Goal: Task Accomplishment & Management: Complete application form

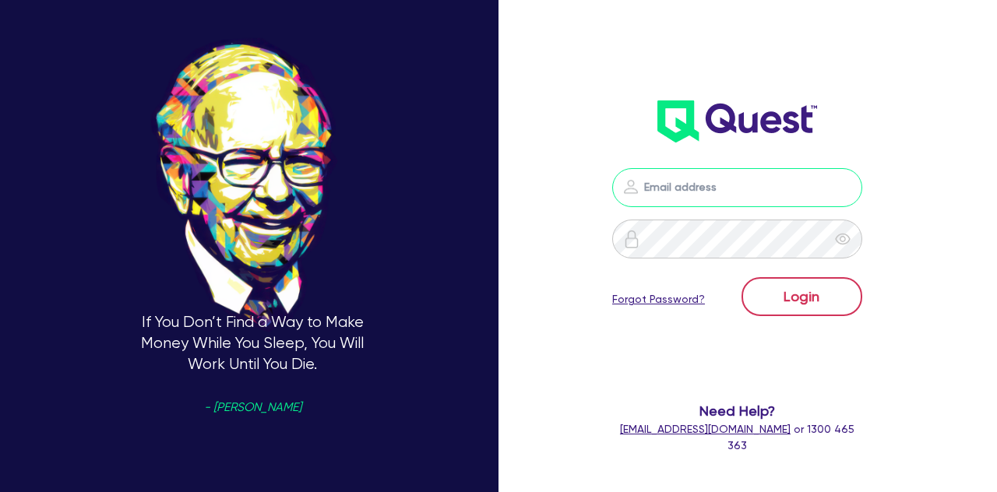
type input "[PERSON_NAME][EMAIL_ADDRESS][DOMAIN_NAME]"
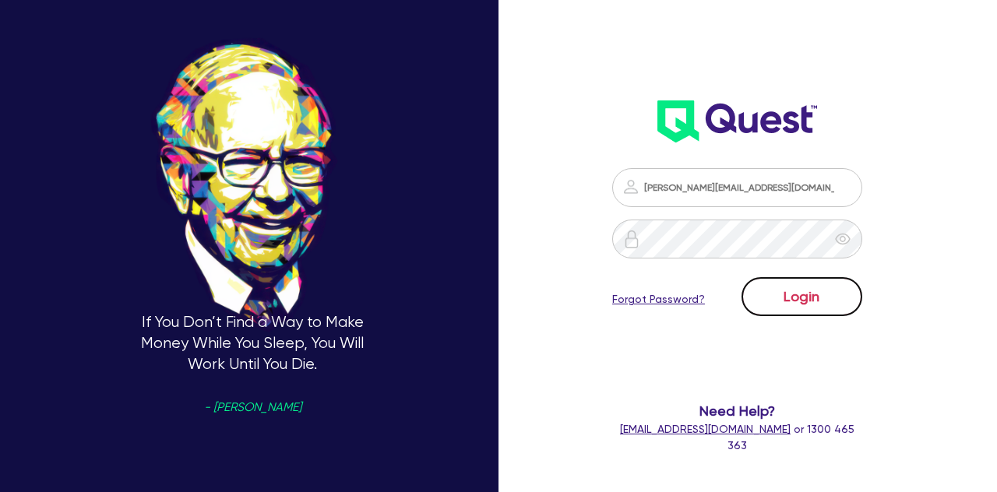
click at [803, 308] on button "Login" at bounding box center [801, 296] width 121 height 39
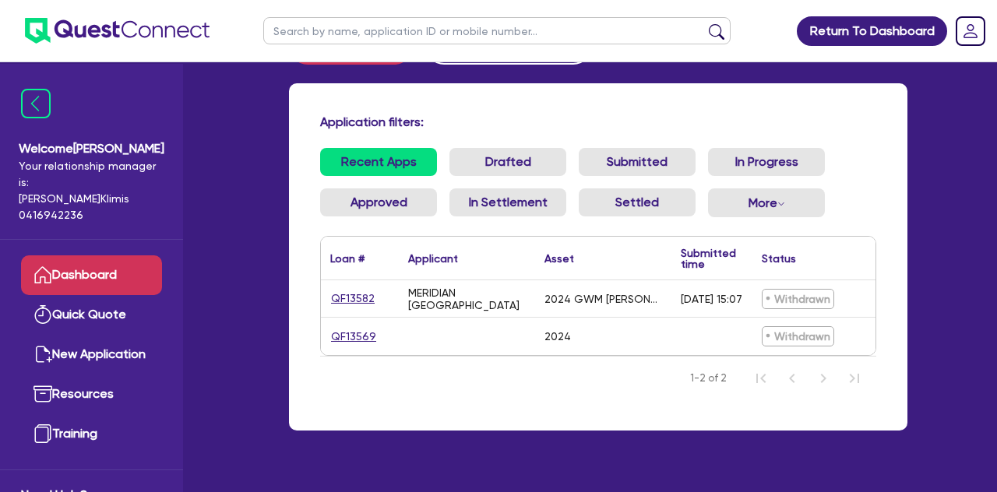
scroll to position [71, 0]
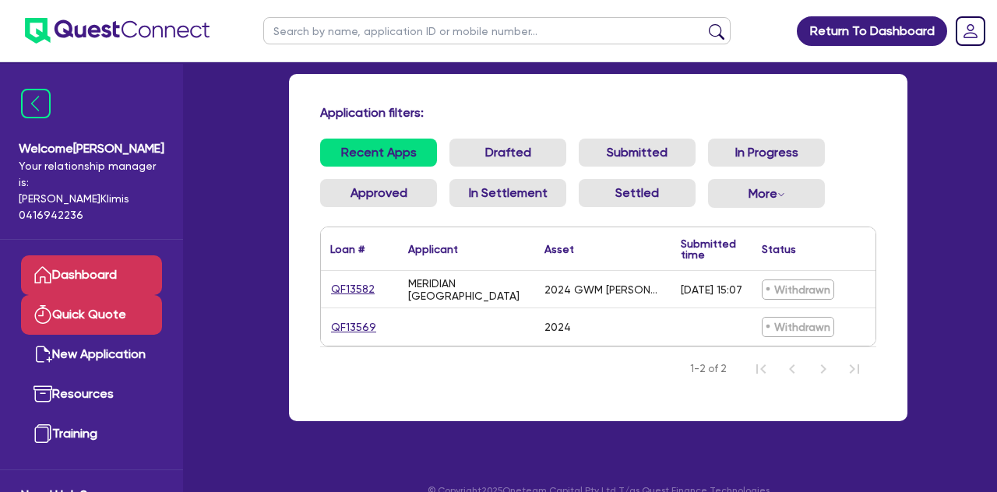
click at [97, 297] on link "Quick Quote" at bounding box center [91, 315] width 141 height 40
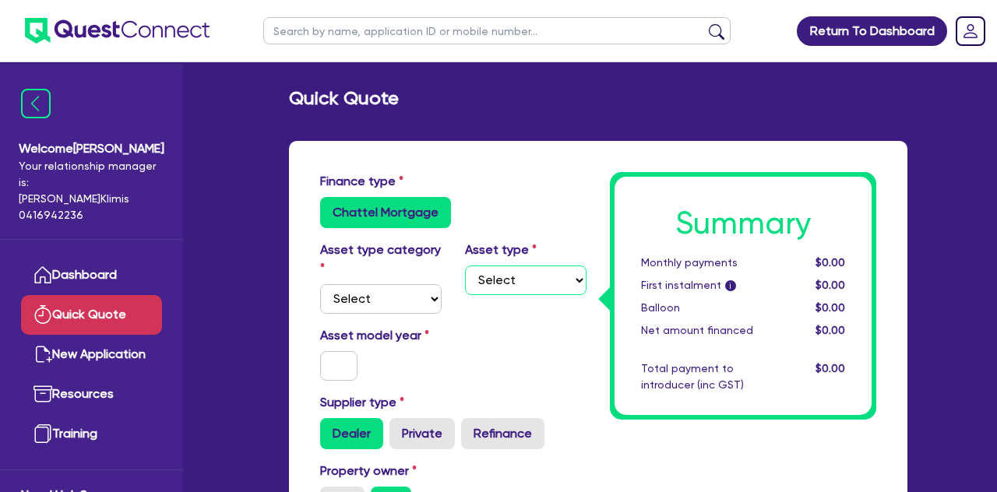
click at [539, 286] on select "Select" at bounding box center [525, 281] width 121 height 30
click at [380, 296] on select "Select Cars and light trucks Primary assets Secondary assets Tertiary assets" at bounding box center [380, 299] width 121 height 30
select select "PRIMARY_ASSETS"
click at [320, 284] on select "Select Cars and light trucks Primary assets Secondary assets Tertiary assets" at bounding box center [380, 299] width 121 height 30
click at [554, 277] on select "Select Heavy trucks over 4.5 tonne Trailers Bus and coaches Yellow goods and ex…" at bounding box center [525, 281] width 121 height 30
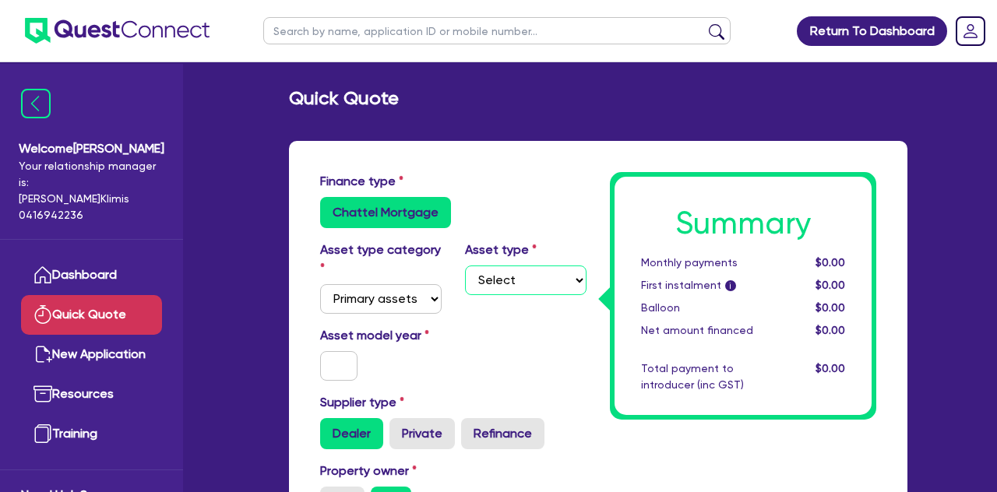
select select "HEAVY_TRUCKS"
click at [465, 266] on select "Select Heavy trucks over 4.5 tonne Trailers Bus and coaches Yellow goods and ex…" at bounding box center [525, 281] width 121 height 30
click at [346, 362] on input "text" at bounding box center [338, 366] width 37 height 30
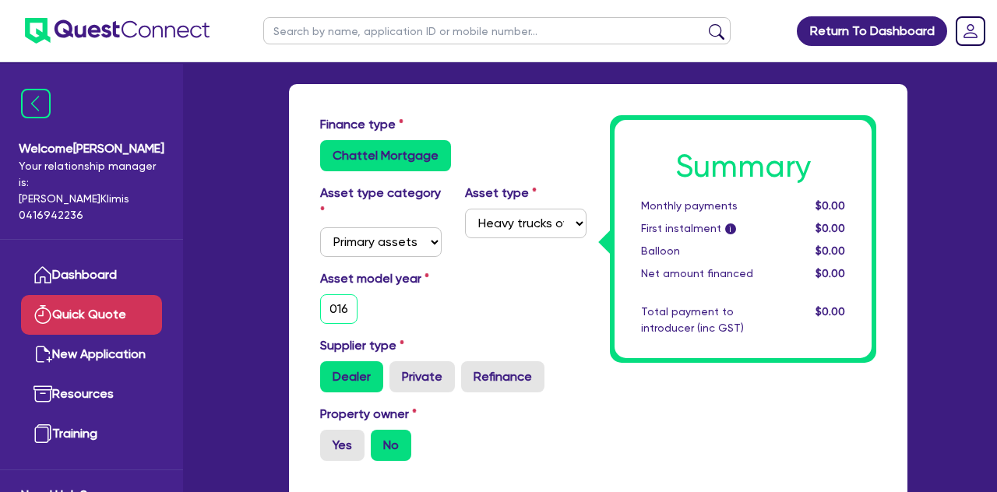
scroll to position [98, 0]
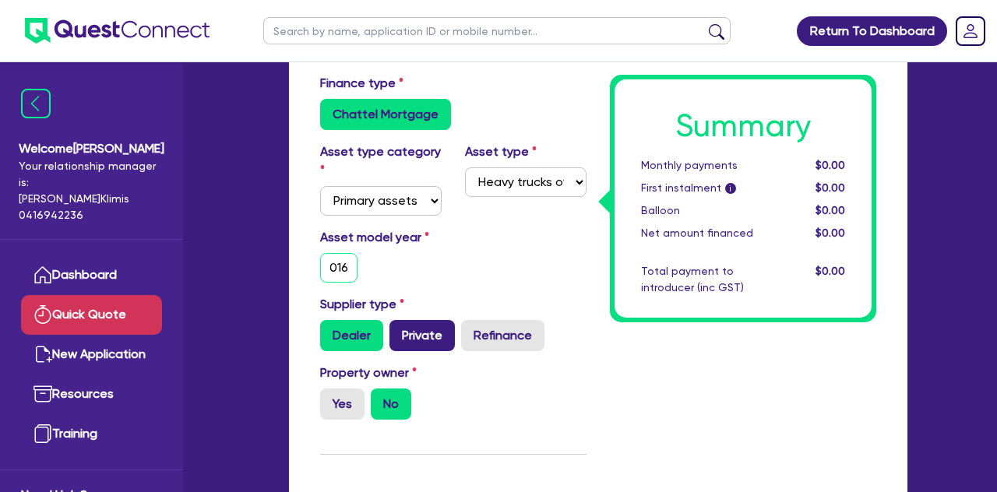
type input "2016"
click at [424, 332] on label "Private" at bounding box center [421, 335] width 65 height 31
click at [399, 330] on input "Private" at bounding box center [394, 325] width 10 height 10
radio input "true"
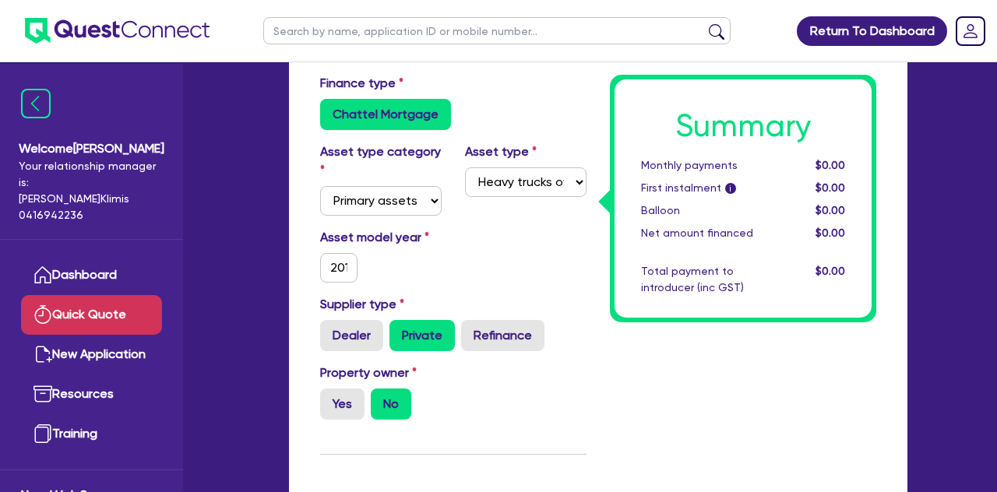
click at [424, 332] on label "Private" at bounding box center [421, 335] width 65 height 31
click at [399, 330] on input "Private" at bounding box center [394, 325] width 10 height 10
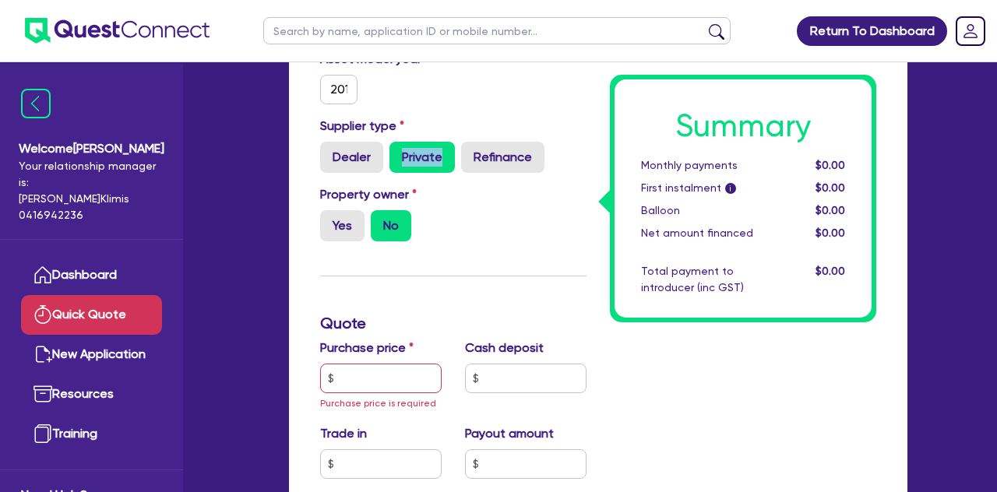
scroll to position [280, 0]
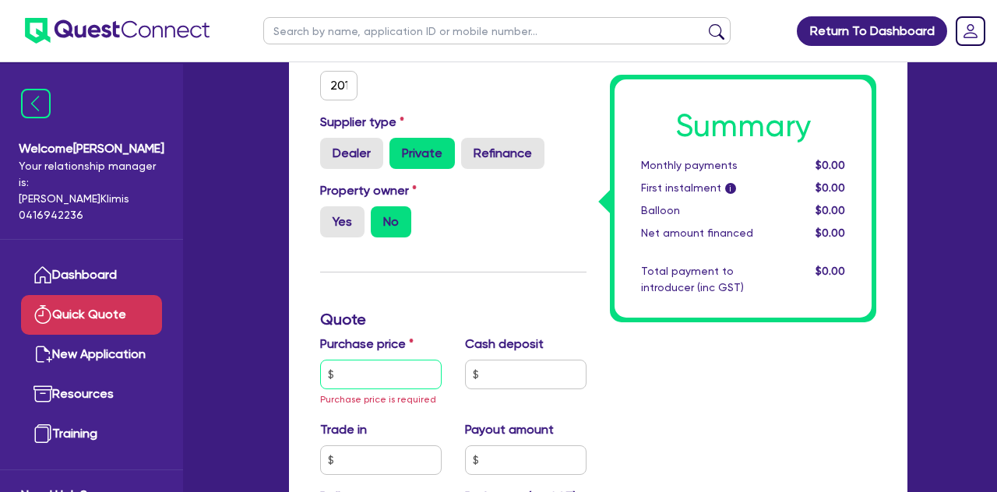
click at [406, 368] on input "text" at bounding box center [380, 375] width 121 height 30
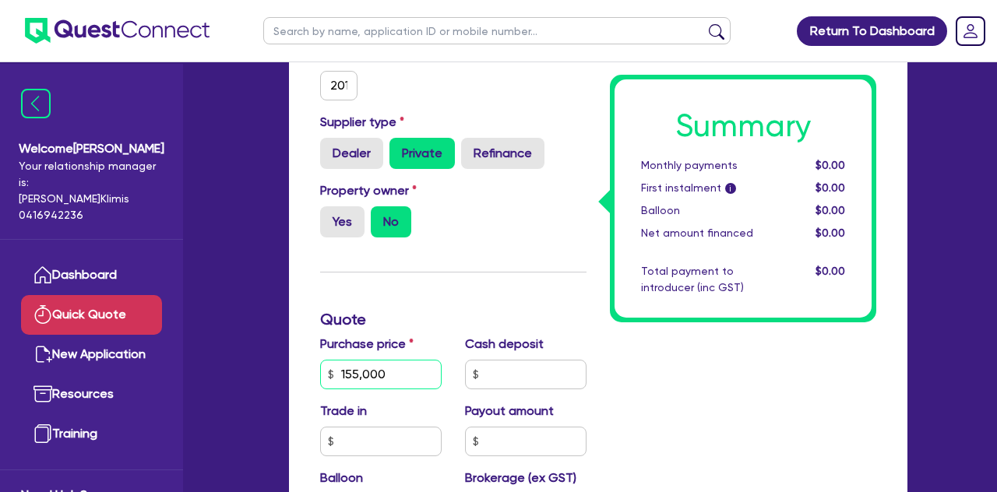
type input "155,000"
click at [512, 375] on input "text" at bounding box center [525, 375] width 121 height 30
type input "15,500"
click at [429, 435] on input "text" at bounding box center [380, 442] width 121 height 30
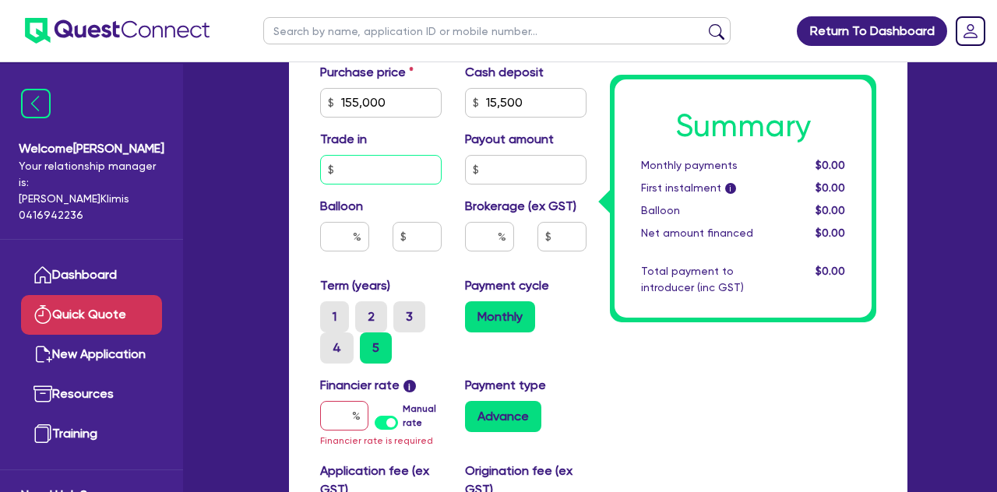
scroll to position [560, 0]
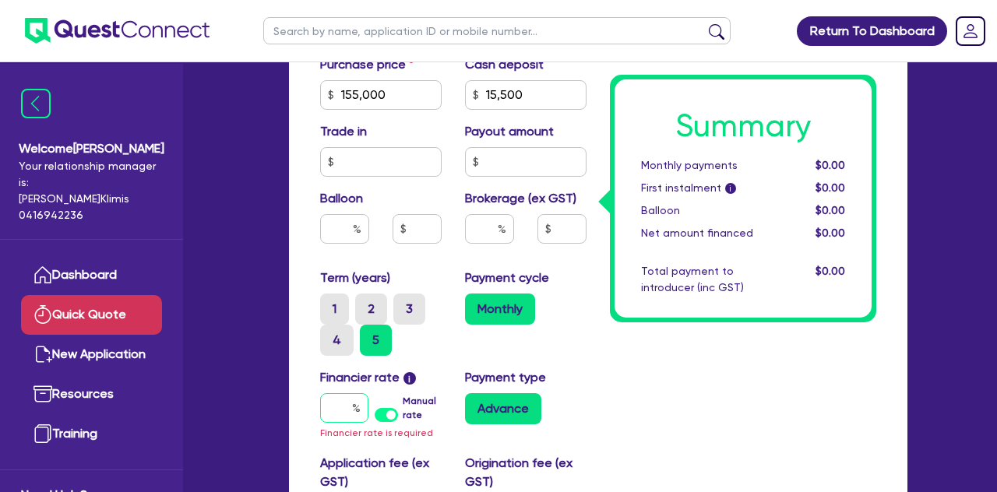
click at [343, 406] on input "text" at bounding box center [344, 408] width 48 height 30
click at [403, 415] on label "Manual rate" at bounding box center [422, 408] width 39 height 28
click at [0, 0] on input "Manual rate" at bounding box center [0, 0] width 0 height 0
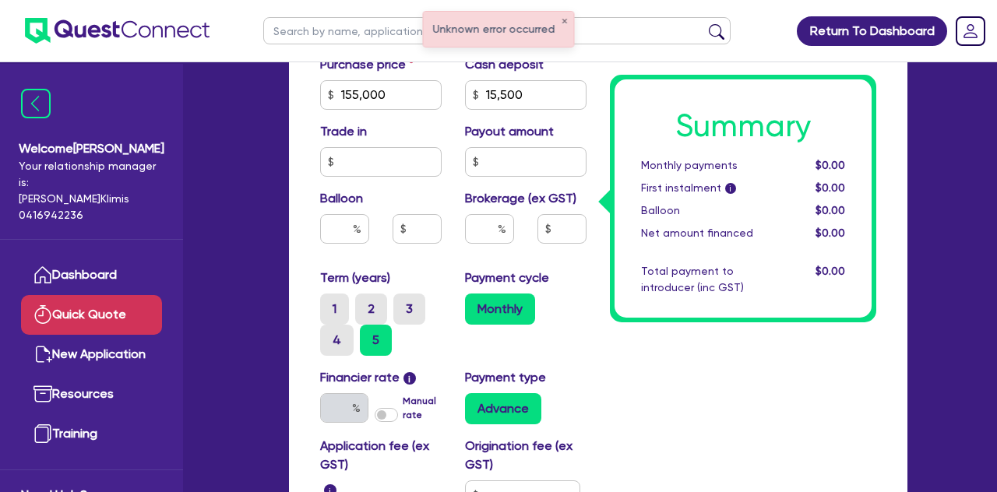
click at [403, 417] on label "Manual rate" at bounding box center [422, 408] width 39 height 28
click at [0, 0] on input "Manual rate" at bounding box center [0, 0] width 0 height 0
click at [340, 407] on input "text" at bounding box center [344, 408] width 48 height 30
type input "18"
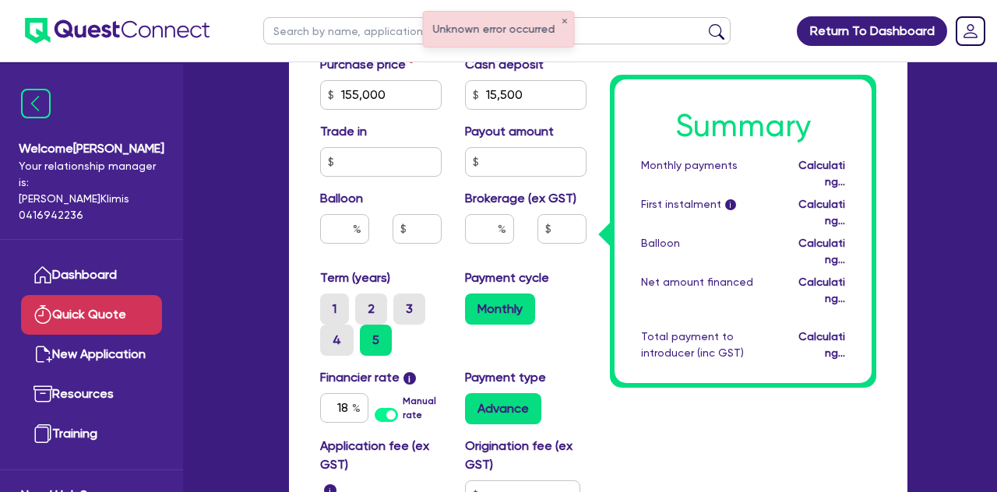
click at [496, 347] on div "Payment cycle Monthly" at bounding box center [525, 312] width 145 height 87
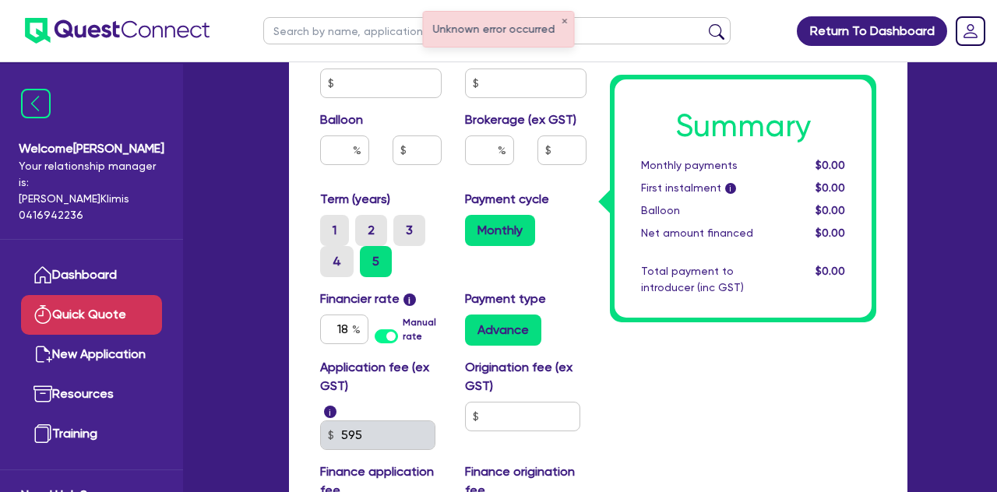
scroll to position [642, 0]
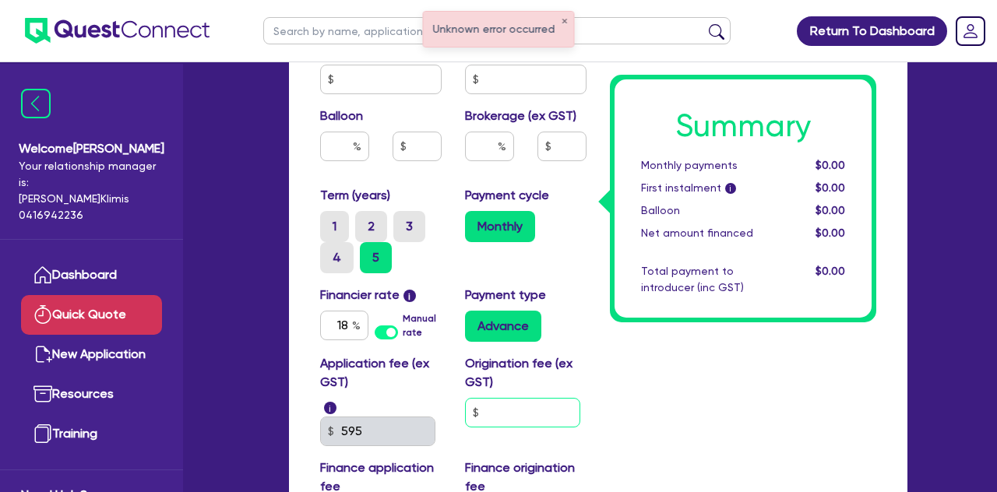
click at [511, 412] on input "text" at bounding box center [522, 413] width 115 height 30
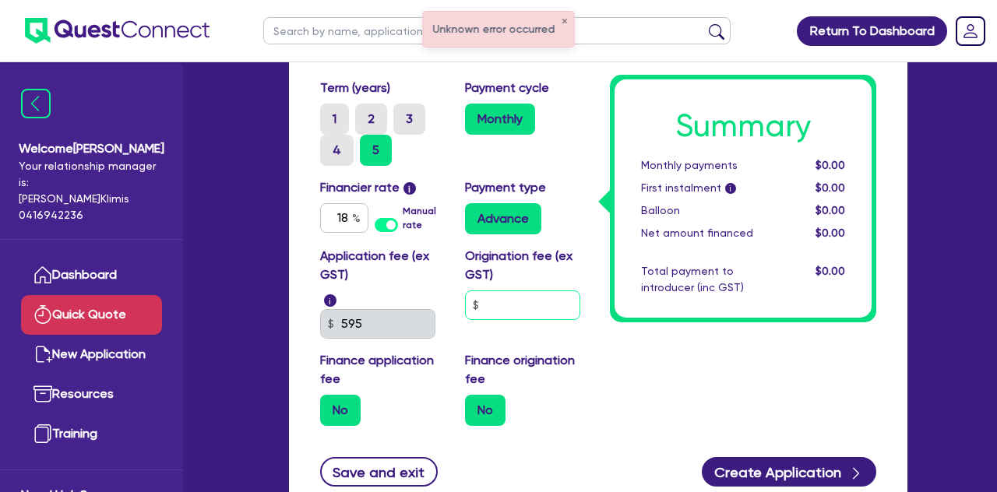
scroll to position [755, 0]
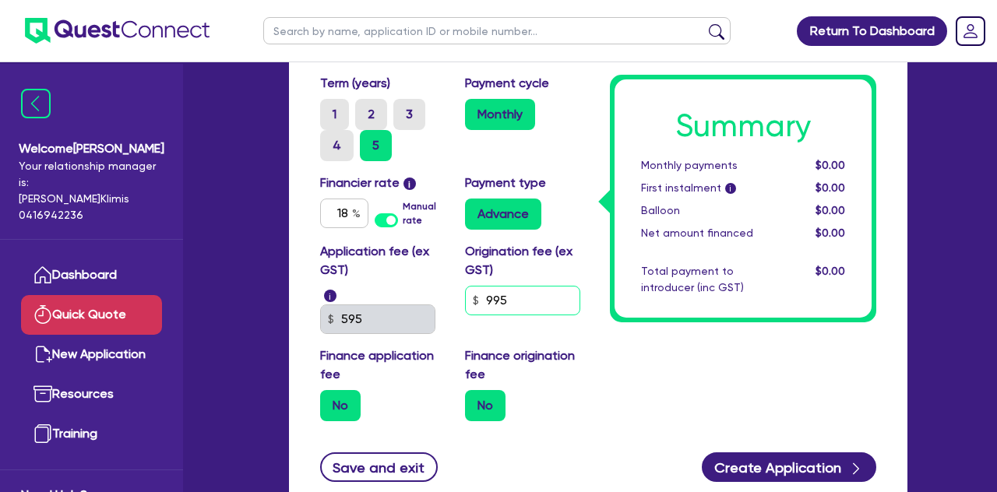
type input "995"
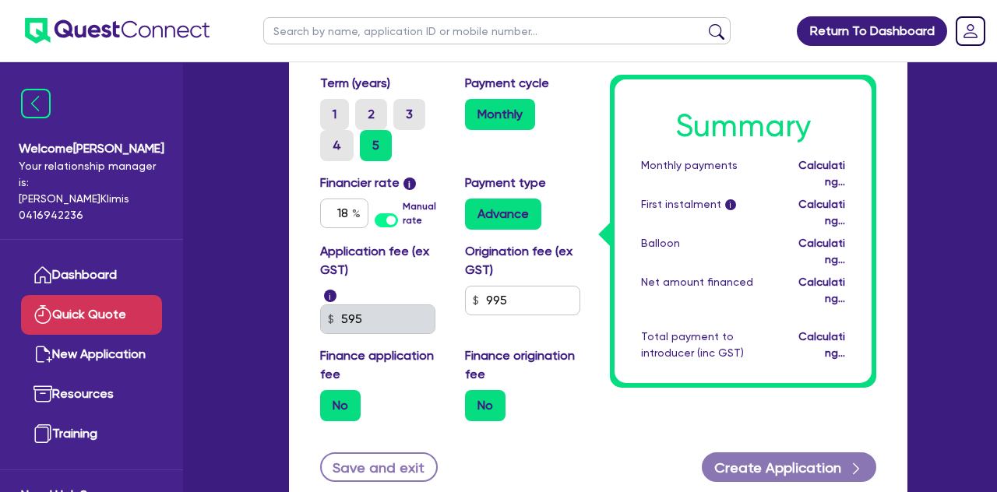
click at [539, 403] on div "No" at bounding box center [525, 405] width 121 height 31
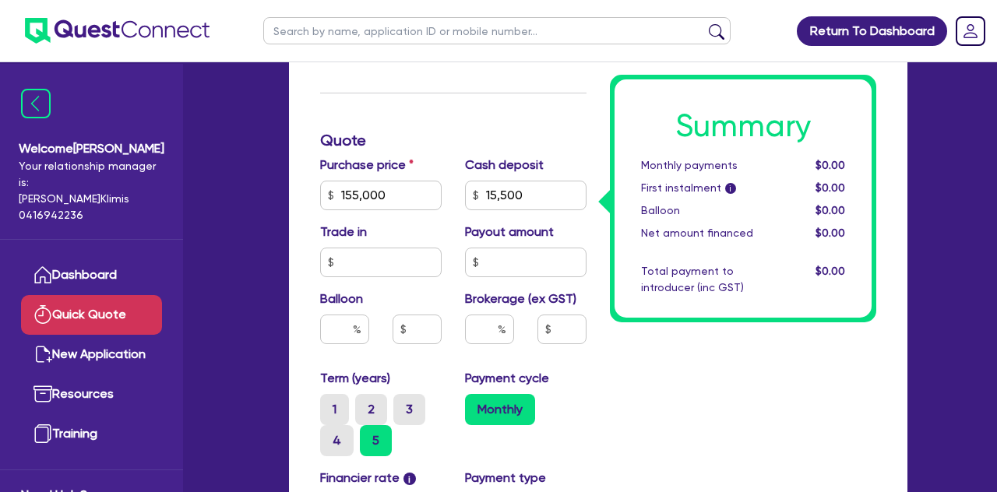
scroll to position [434, 0]
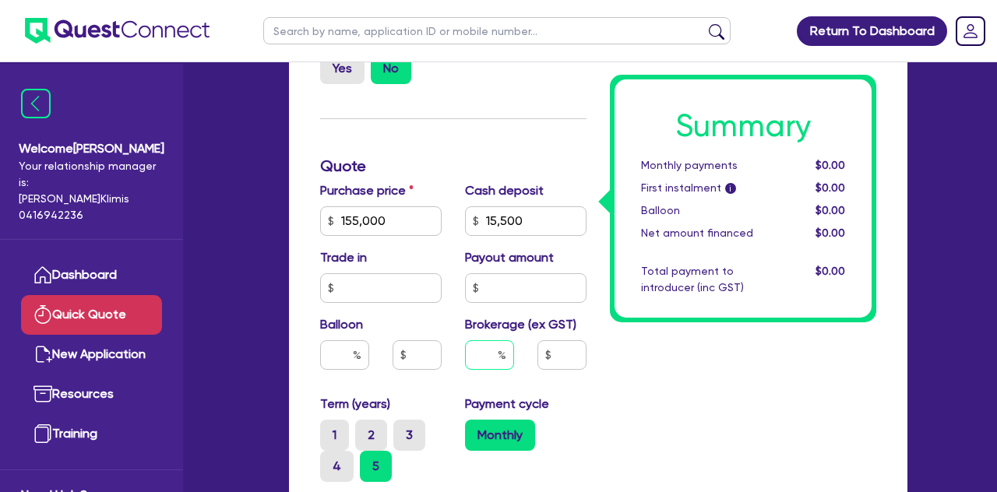
click at [490, 357] on input "text" at bounding box center [489, 355] width 49 height 30
type input "5"
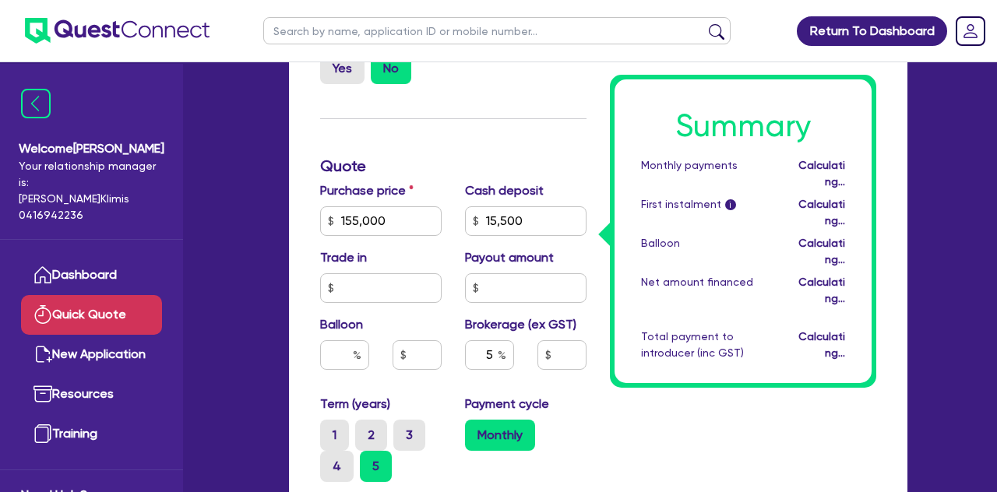
click at [632, 428] on div "Summary Monthly payments Calculating... First instalment i Calculating... Ballo…" at bounding box center [743, 246] width 290 height 1016
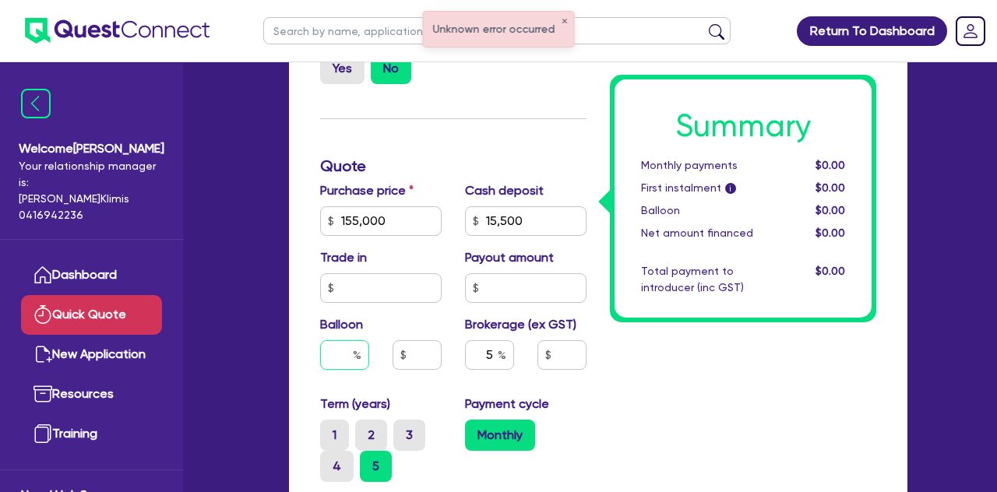
click at [339, 358] on input "text" at bounding box center [344, 355] width 49 height 30
type input "20"
click at [601, 413] on div "Summary Monthly payments $0.00 First instalment i $0.00 Balloon $0.00 Net amoun…" at bounding box center [743, 246] width 290 height 1016
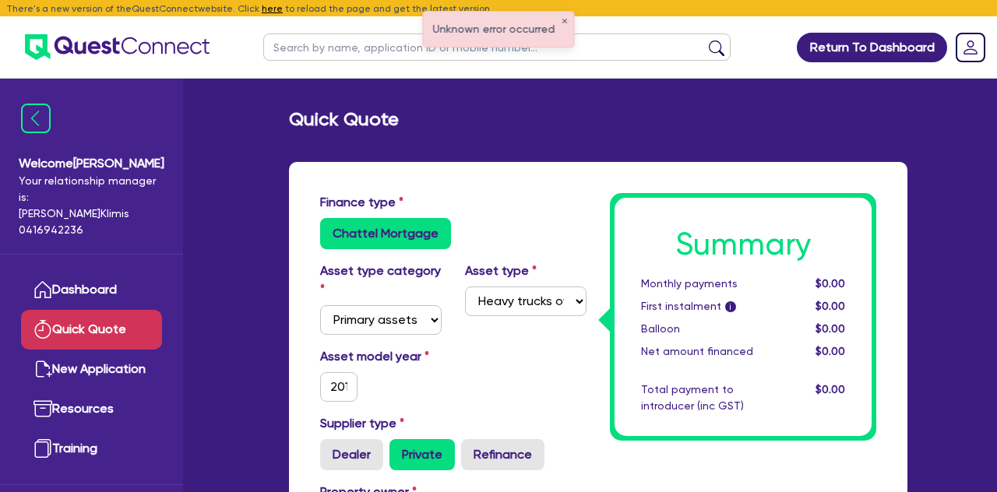
scroll to position [0, 0]
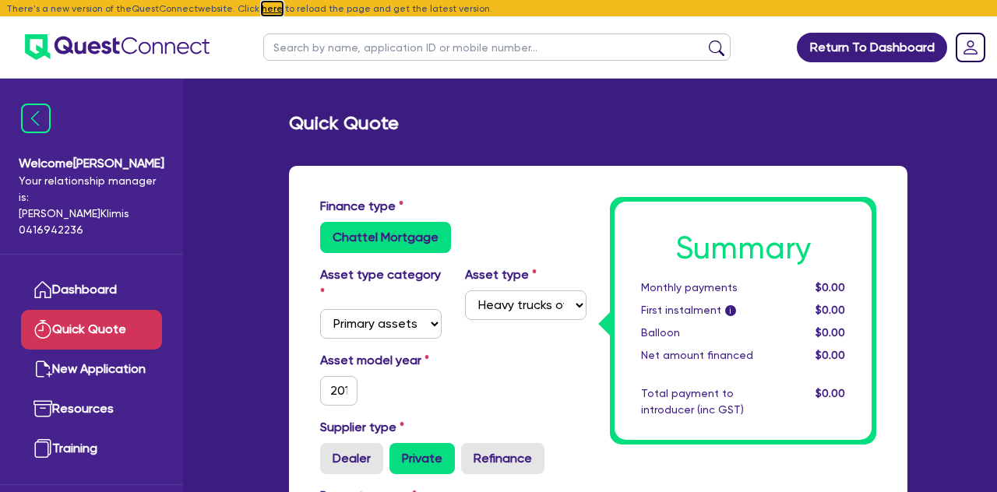
click at [262, 8] on button "here" at bounding box center [272, 9] width 21 height 14
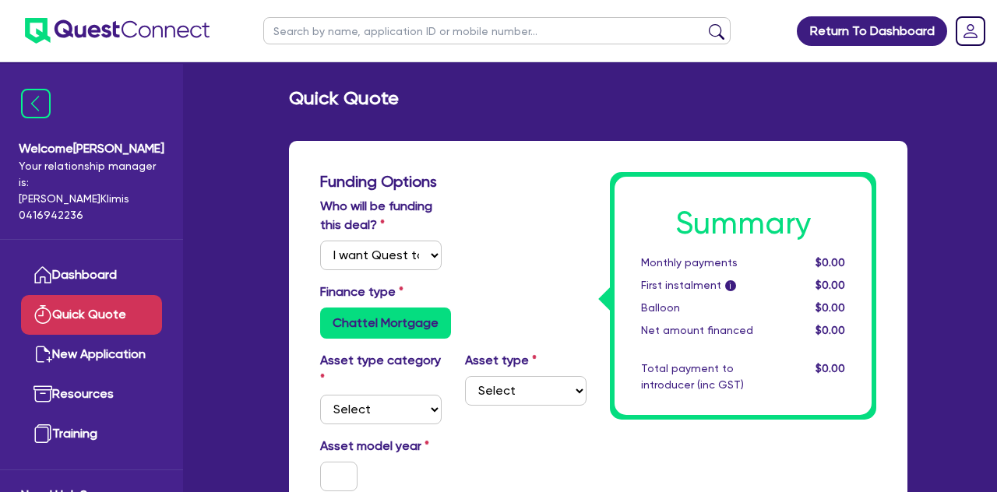
select select "Quest Finance - Own Book"
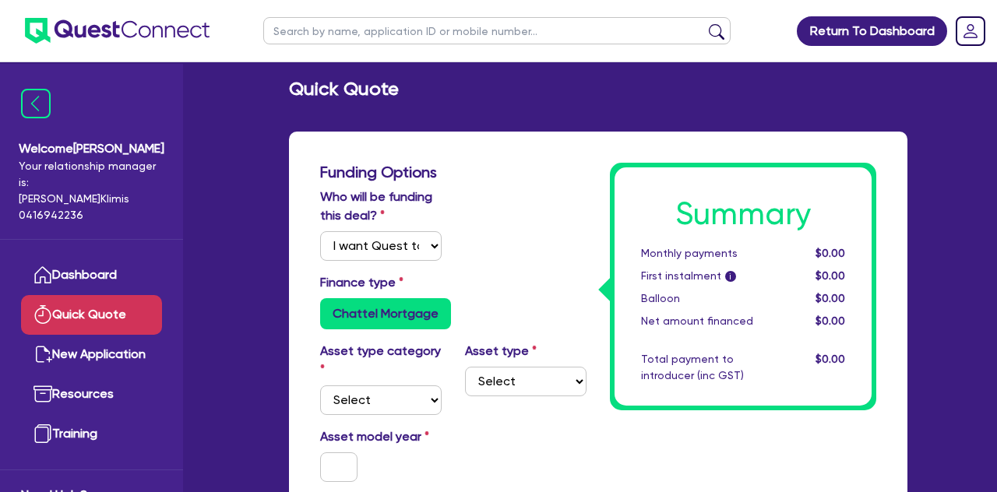
scroll to position [13, 0]
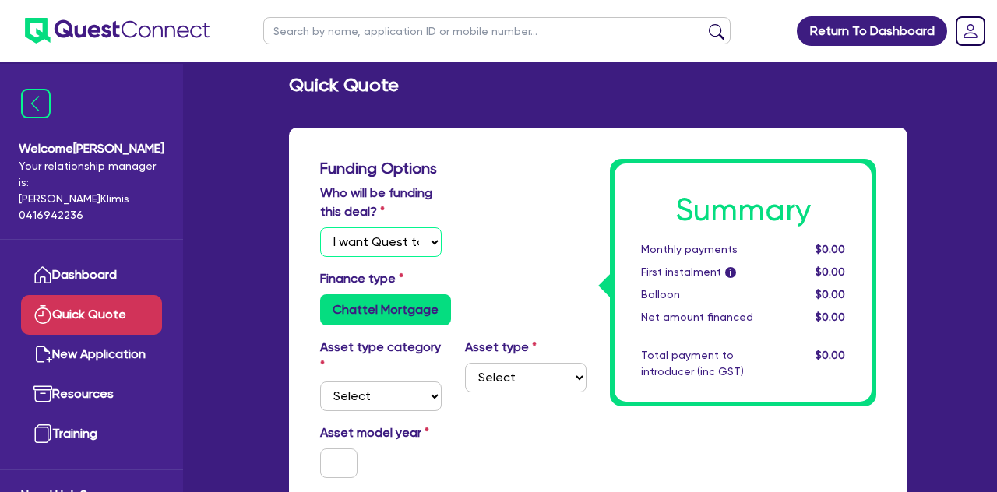
click at [433, 242] on select "Select I will fund 100% I will co-fund with Quest I want Quest to fund 100% Oth…" at bounding box center [380, 242] width 121 height 30
click at [320, 227] on select "Select I will fund 100% I will co-fund with Quest I want Quest to fund 100% Oth…" at bounding box center [380, 242] width 121 height 30
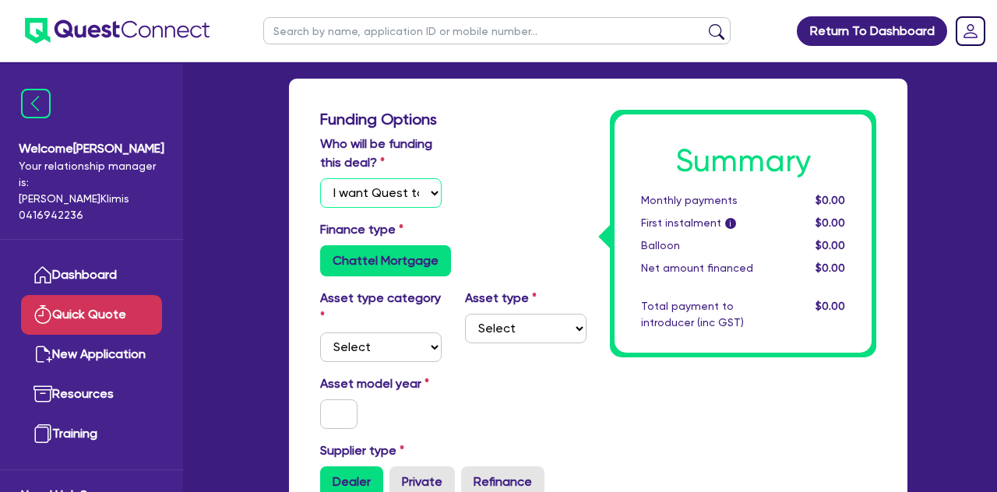
scroll to position [111, 0]
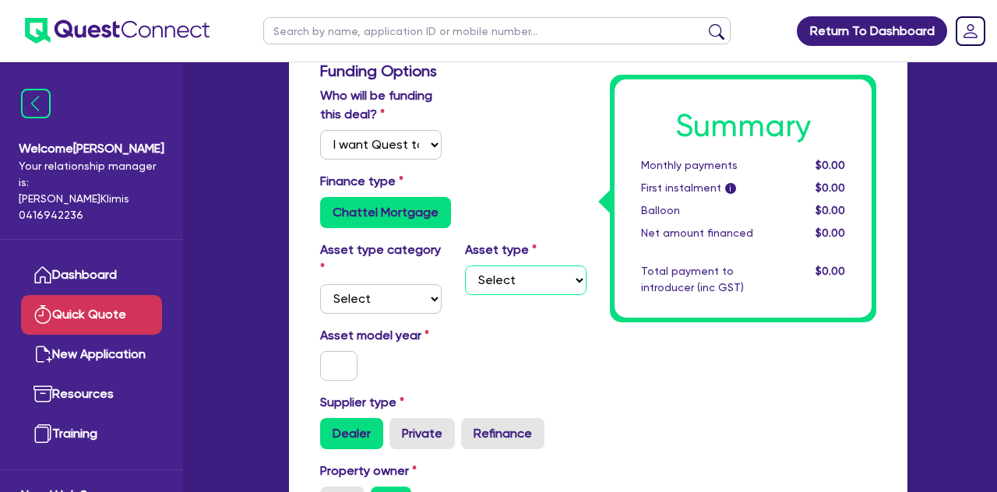
click at [507, 280] on select "Select" at bounding box center [525, 281] width 121 height 30
click at [577, 281] on select "Select" at bounding box center [525, 281] width 121 height 30
click at [465, 266] on select "Select" at bounding box center [525, 281] width 121 height 30
click at [438, 303] on select "Select Cars and light trucks Primary assets Secondary assets Tertiary assets" at bounding box center [380, 299] width 121 height 30
click at [320, 284] on select "Select Cars and light trucks Primary assets Secondary assets Tertiary assets" at bounding box center [380, 299] width 121 height 30
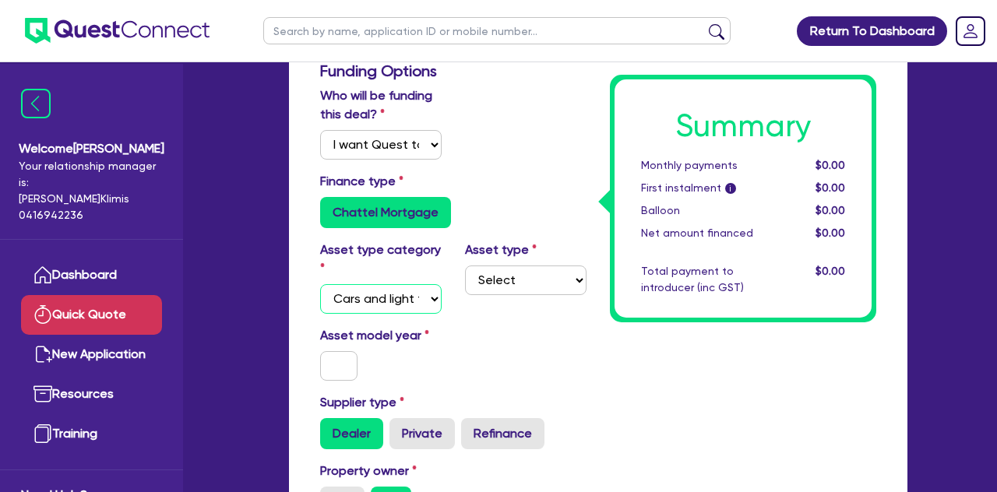
click at [424, 308] on select "Select Cars and light trucks Primary assets Secondary assets Tertiary assets" at bounding box center [380, 299] width 121 height 30
select select "PRIMARY_ASSETS"
click at [320, 284] on select "Select Cars and light trucks Primary assets Secondary assets Tertiary assets" at bounding box center [380, 299] width 121 height 30
click at [533, 283] on select "Select Heavy trucks over 4.5 tonne Trailers Bus and coaches Yellow goods and ex…" at bounding box center [525, 281] width 121 height 30
select select "HEAVY_TRUCKS"
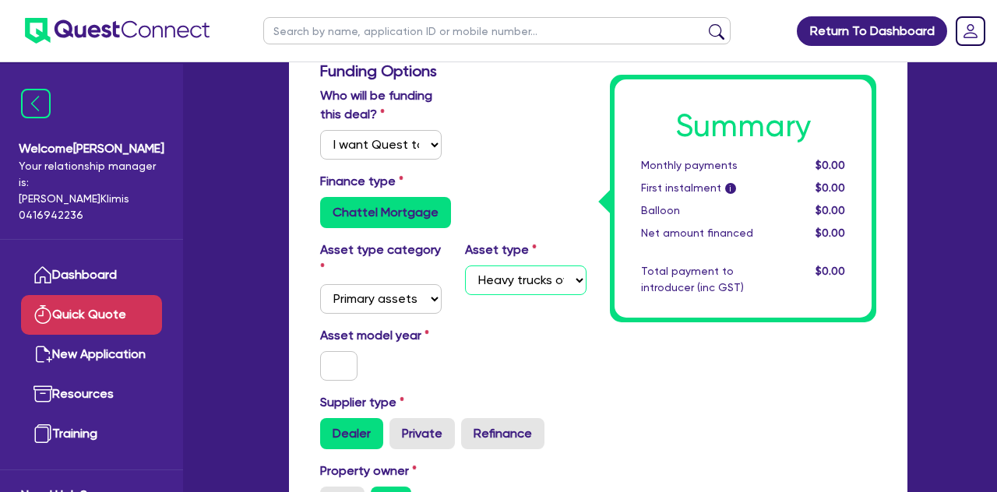
click at [465, 266] on select "Select Heavy trucks over 4.5 tonne Trailers Bus and coaches Yellow goods and ex…" at bounding box center [525, 281] width 121 height 30
click at [324, 377] on input "text" at bounding box center [338, 366] width 37 height 30
type input "2016"
click at [497, 361] on div "Asset model year [DATE]" at bounding box center [453, 359] width 290 height 67
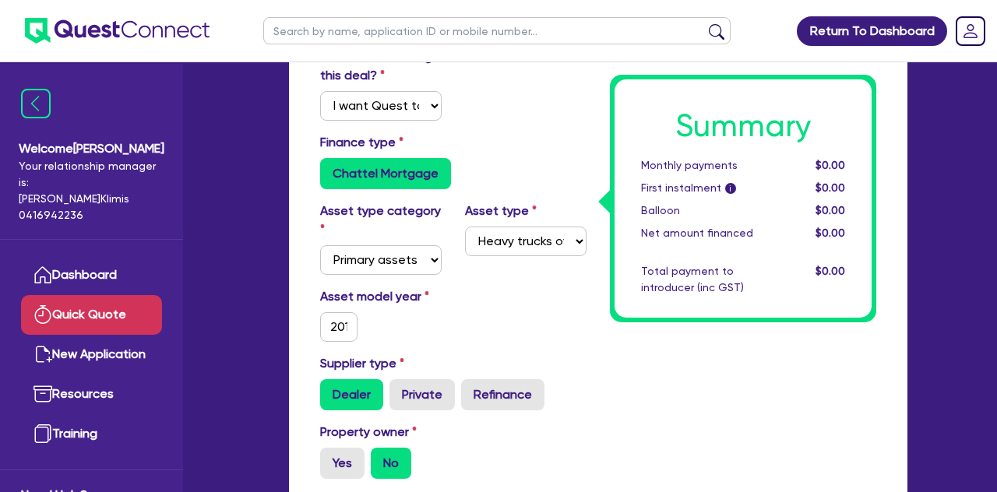
scroll to position [160, 0]
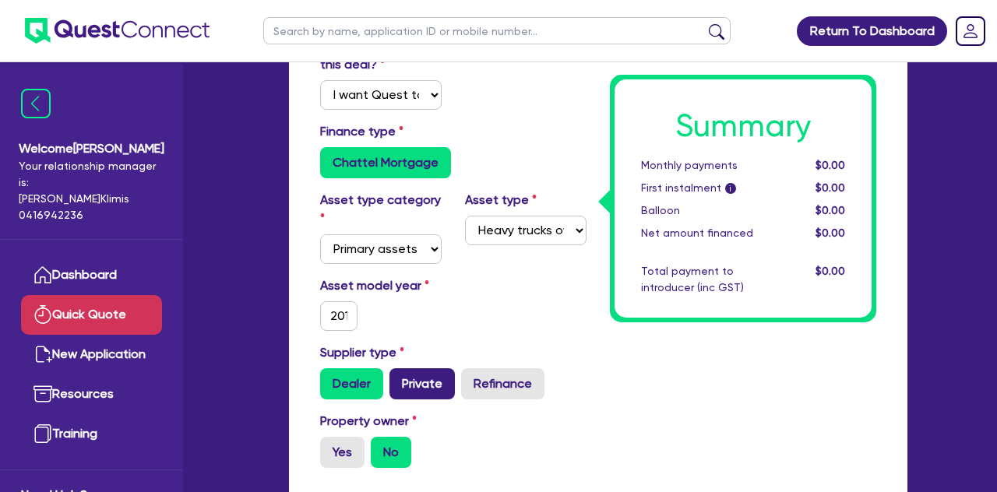
click at [425, 375] on label "Private" at bounding box center [421, 383] width 65 height 31
click at [399, 375] on input "Private" at bounding box center [394, 373] width 10 height 10
radio input "true"
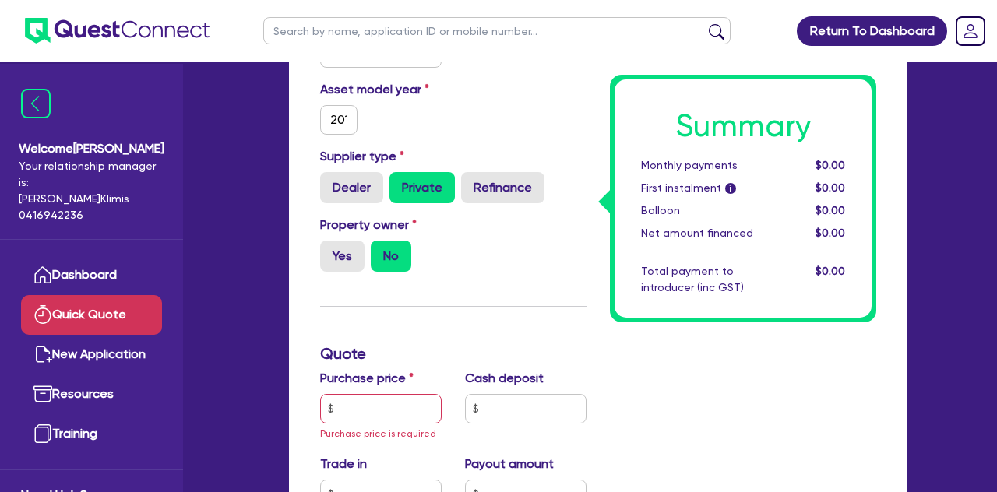
scroll to position [366, 0]
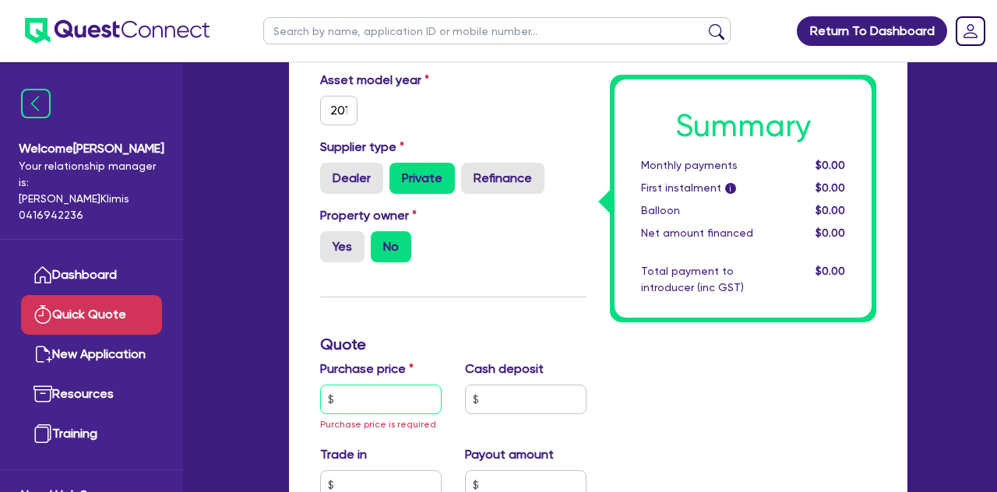
click at [388, 406] on input "text" at bounding box center [380, 400] width 121 height 30
type input "155,000"
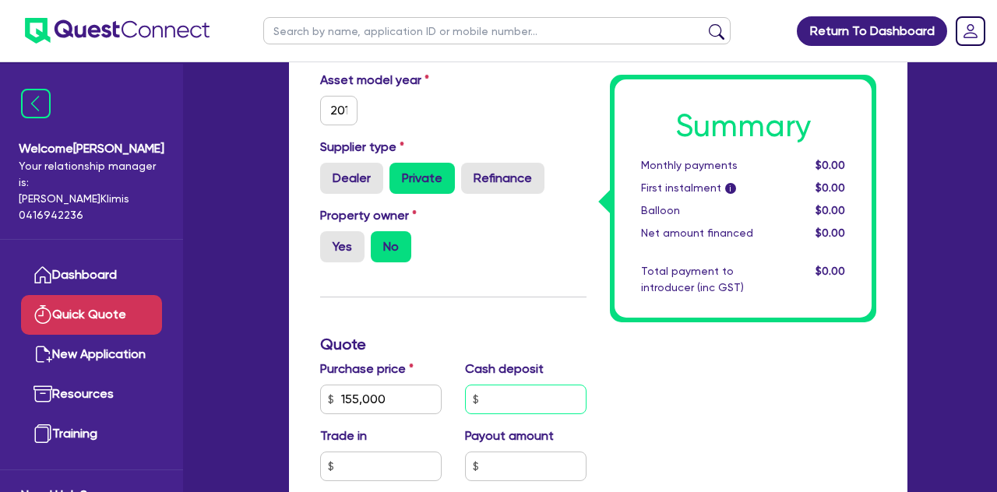
click at [509, 401] on input "text" at bounding box center [525, 400] width 121 height 30
type input "16,000"
click at [674, 424] on div "Summary Monthly payments $0.00 First instalment i $0.00 Balloon $0.00 Net amoun…" at bounding box center [743, 378] width 290 height 1144
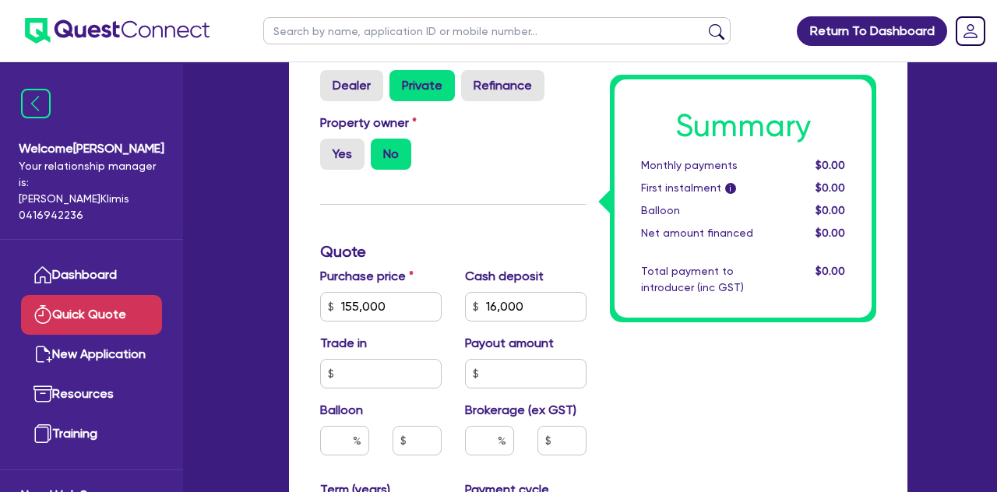
scroll to position [499, 0]
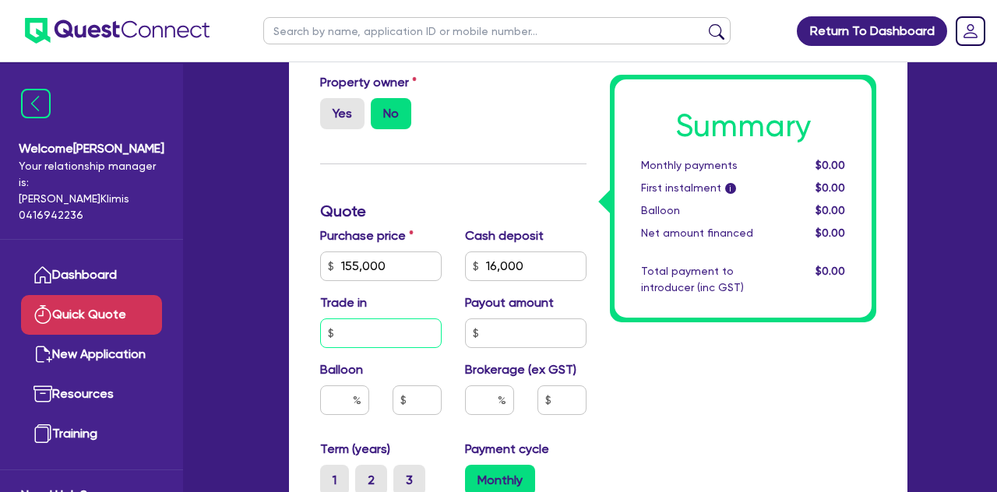
click at [374, 334] on input "text" at bounding box center [380, 333] width 121 height 30
click at [346, 394] on input "text" at bounding box center [344, 400] width 49 height 30
click at [484, 396] on input "text" at bounding box center [489, 400] width 49 height 30
type input "5"
click at [647, 385] on div "Summary Monthly payments $0.00 First instalment i $0.00 Balloon $0.00 Net amoun…" at bounding box center [743, 245] width 290 height 1144
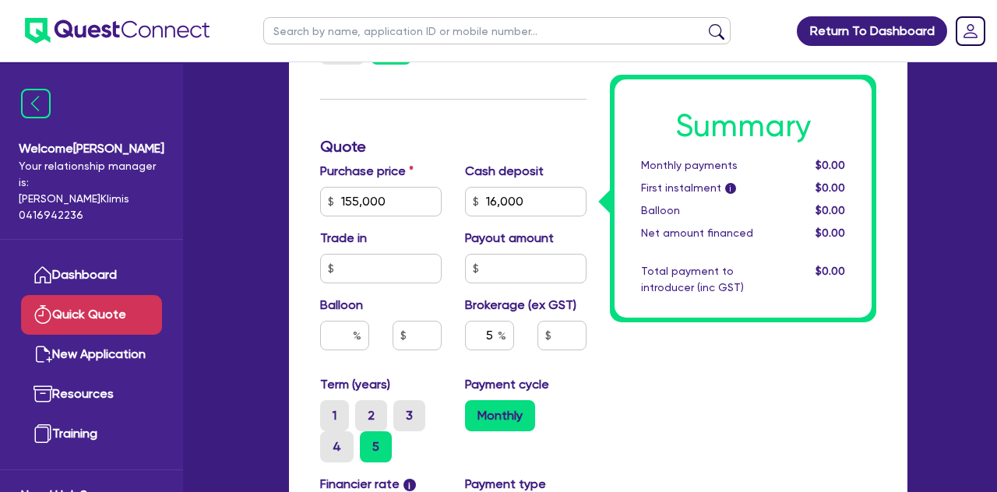
scroll to position [589, 0]
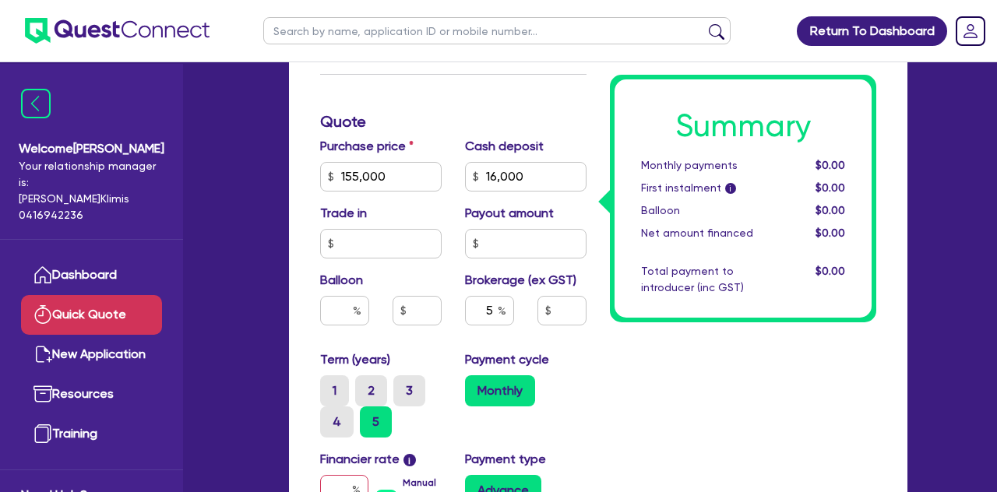
click at [377, 423] on label "5" at bounding box center [376, 421] width 32 height 31
click at [370, 417] on input "5" at bounding box center [365, 411] width 10 height 10
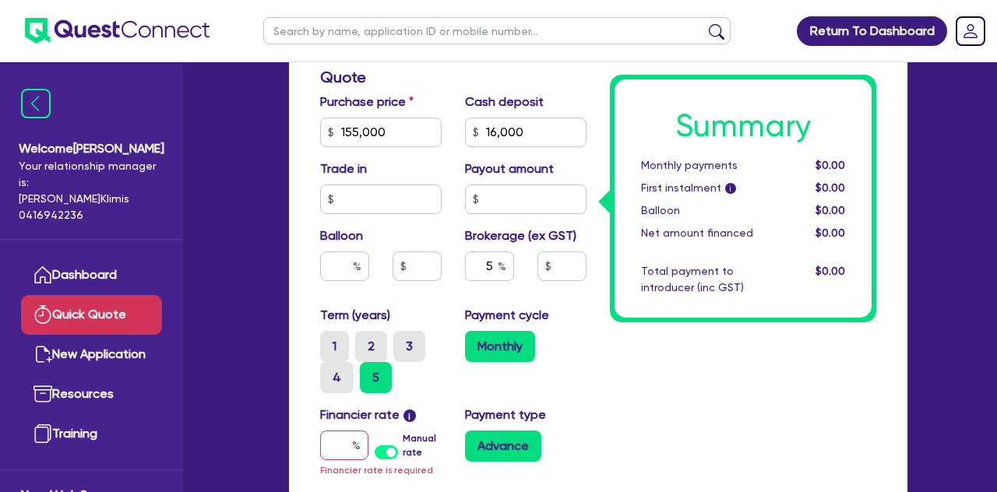
scroll to position [646, 0]
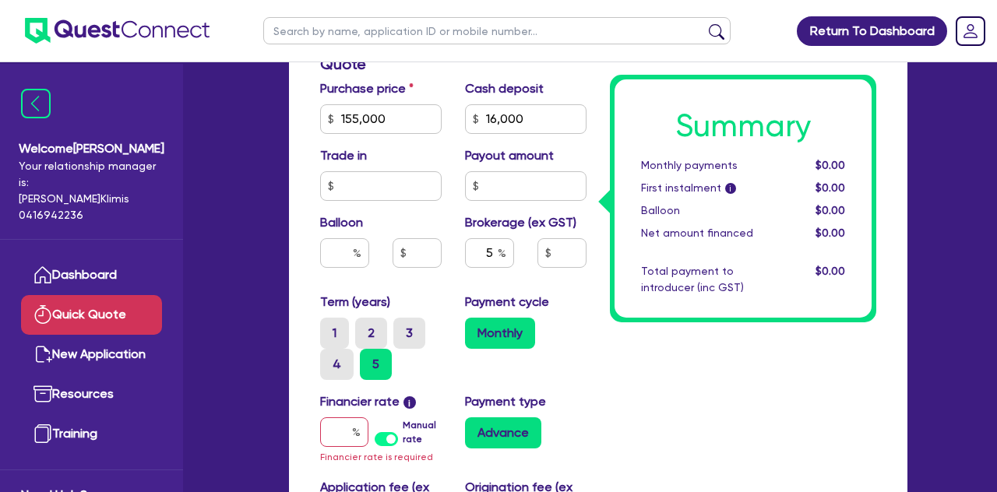
click at [508, 338] on label "Monthly" at bounding box center [500, 333] width 70 height 31
click at [475, 328] on input "Monthly" at bounding box center [470, 323] width 10 height 10
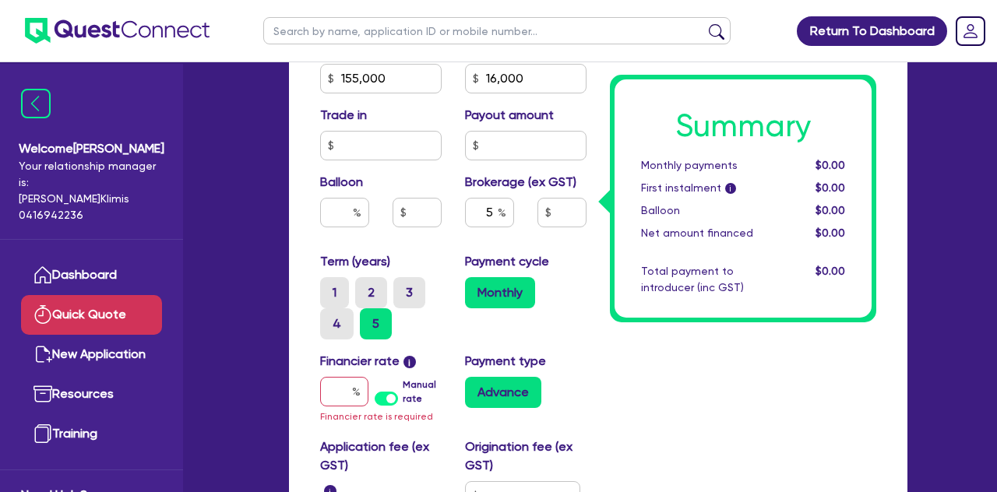
scroll to position [696, 0]
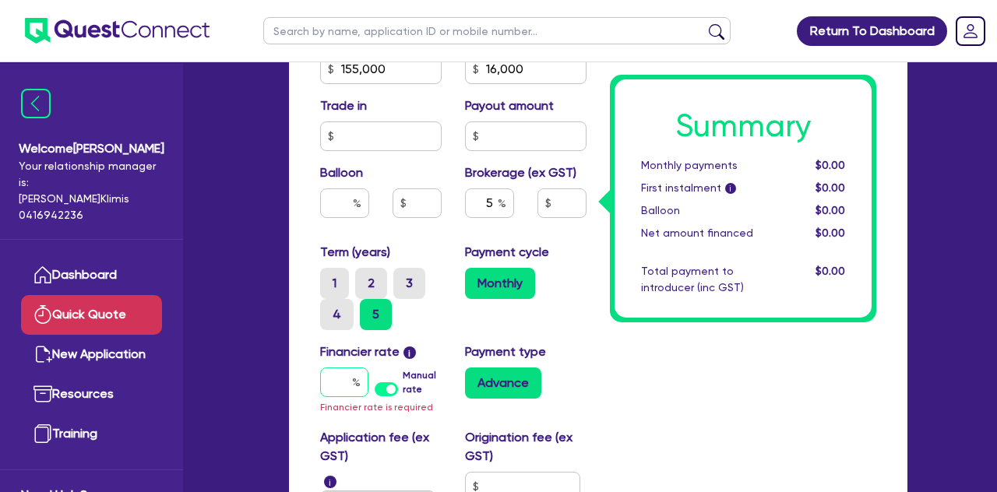
click at [345, 382] on input "text" at bounding box center [344, 383] width 48 height 30
type input "1"
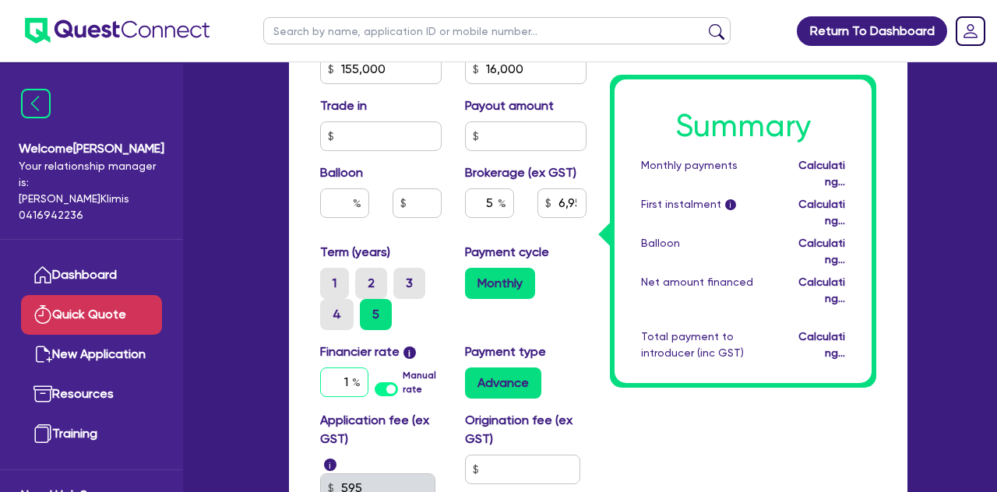
type input "6,950"
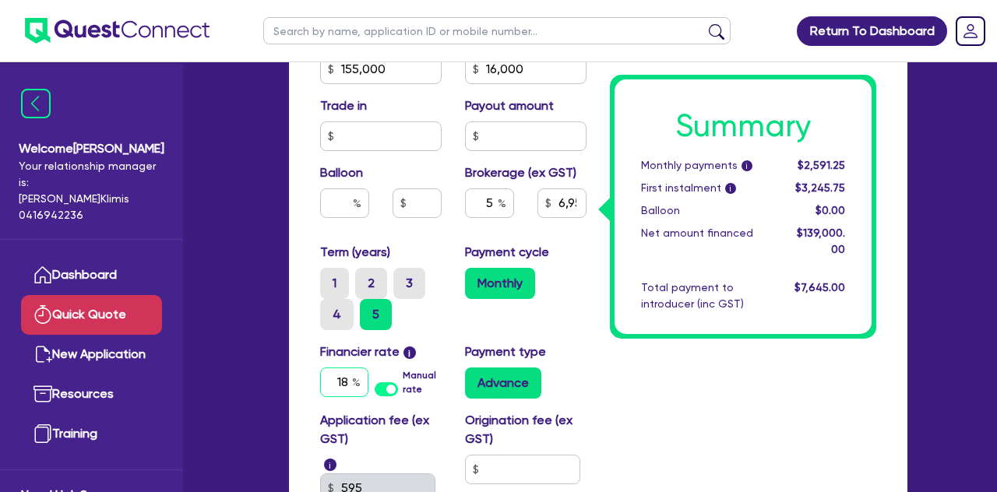
type input "18"
click at [611, 369] on div "Summary Monthly payments i $2,591.25 First instalment i $3,245.75 Balloon $0.00…" at bounding box center [743, 39] width 290 height 1127
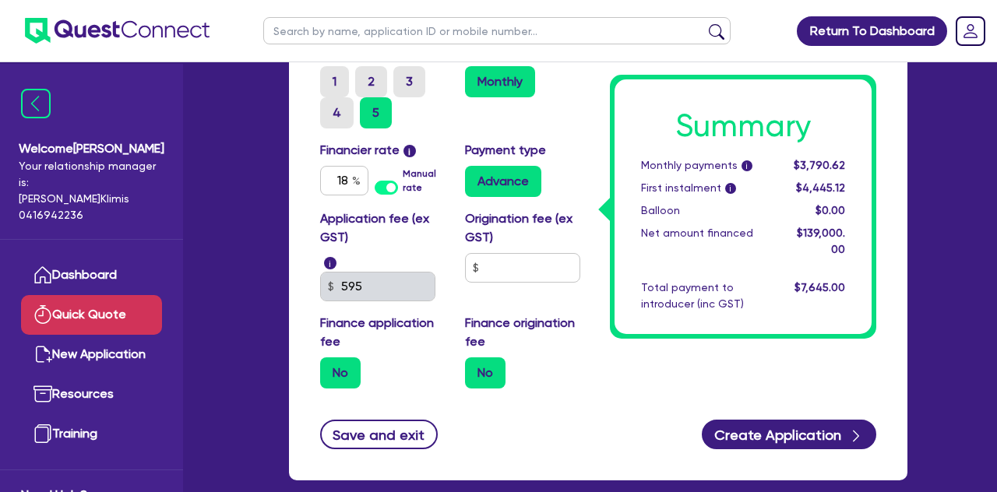
scroll to position [897, 0]
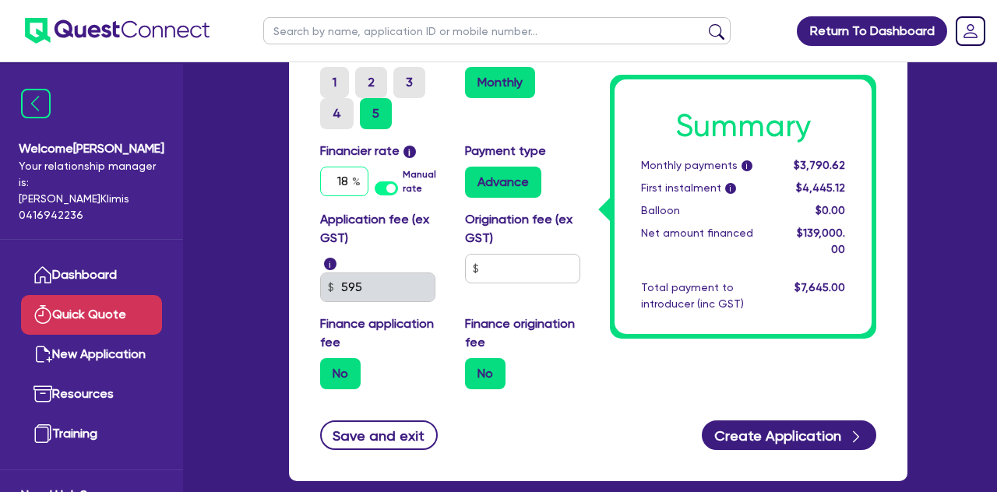
drag, startPoint x: 350, startPoint y: 181, endPoint x: 317, endPoint y: 181, distance: 32.7
click at [316, 181] on div "Financier rate i 18 Manual rate" at bounding box center [380, 170] width 145 height 56
type input "6,950"
type input "1"
type input "6,950"
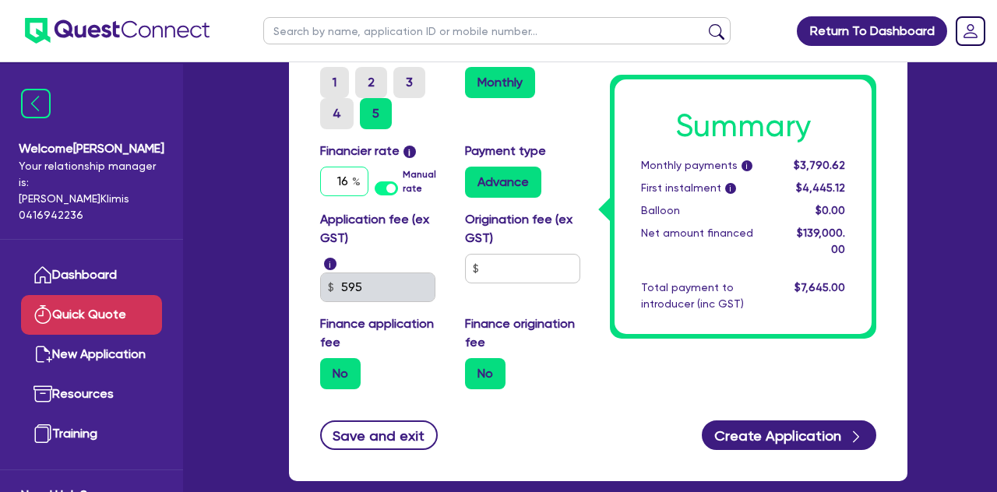
type input "16"
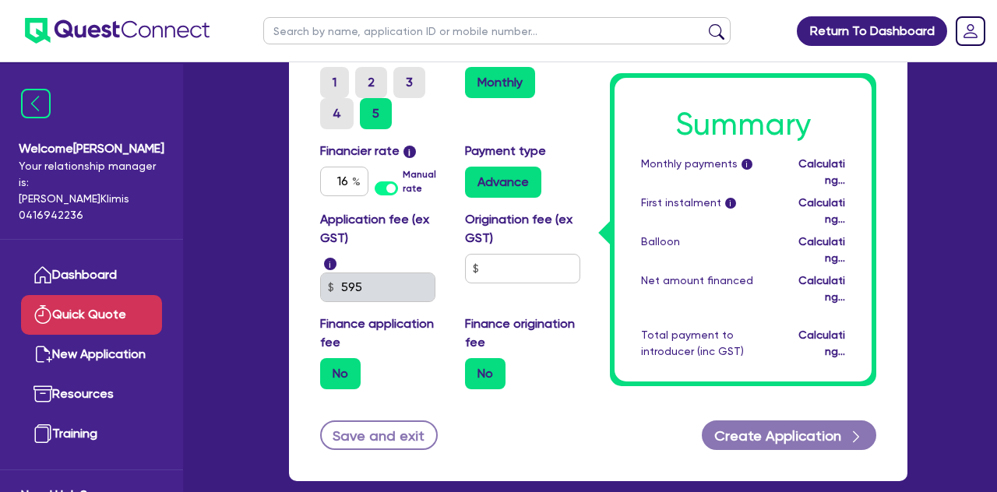
click at [415, 231] on label "Application fee (ex GST)" at bounding box center [380, 228] width 121 height 37
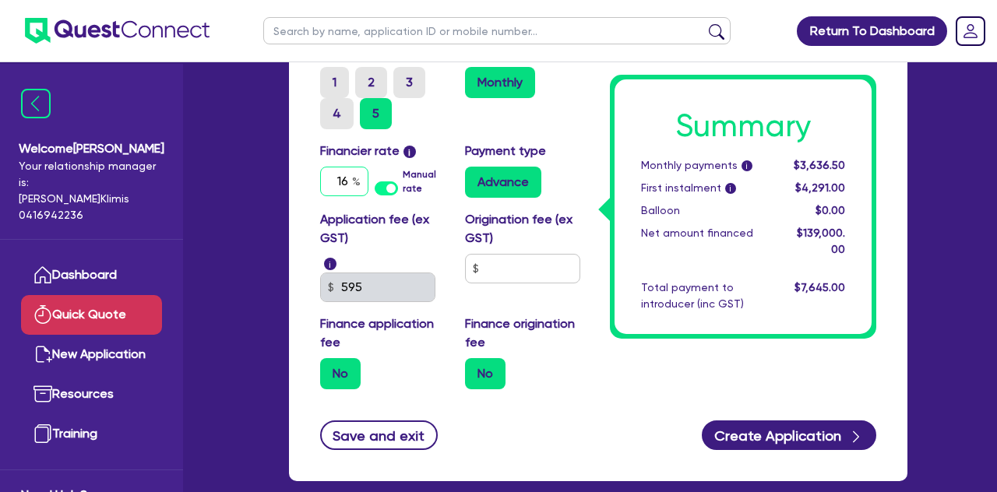
drag, startPoint x: 349, startPoint y: 181, endPoint x: 293, endPoint y: 183, distance: 56.1
type input "6,950"
type input "1"
type input "6,950"
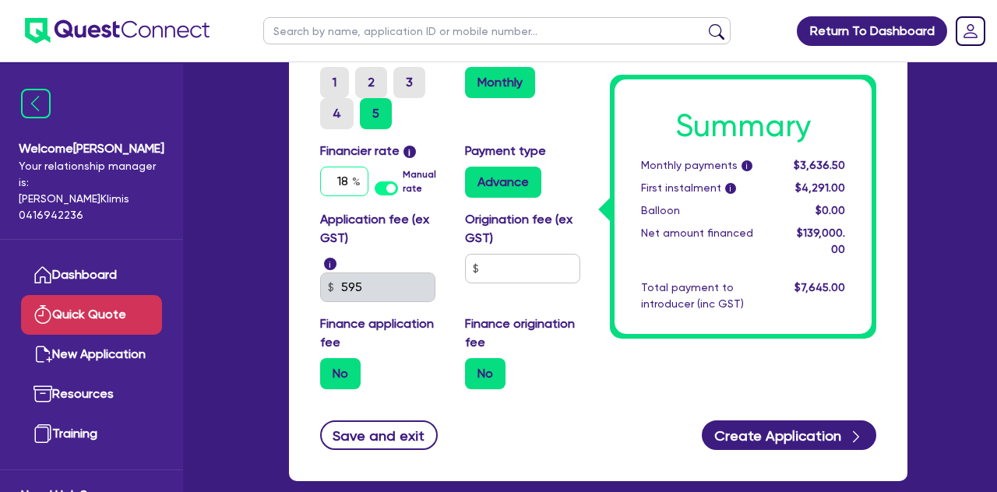
type input "18"
click at [429, 216] on label "Application fee (ex GST)" at bounding box center [380, 228] width 121 height 37
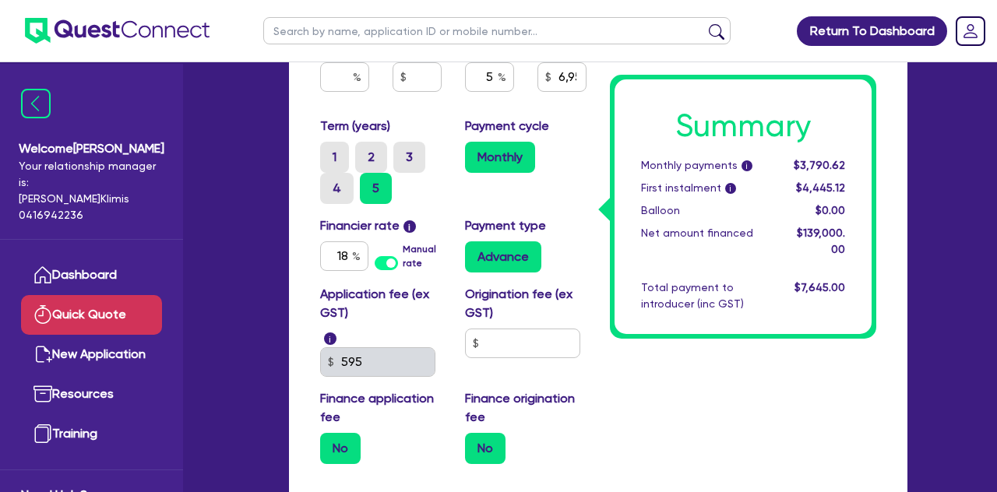
scroll to position [868, 0]
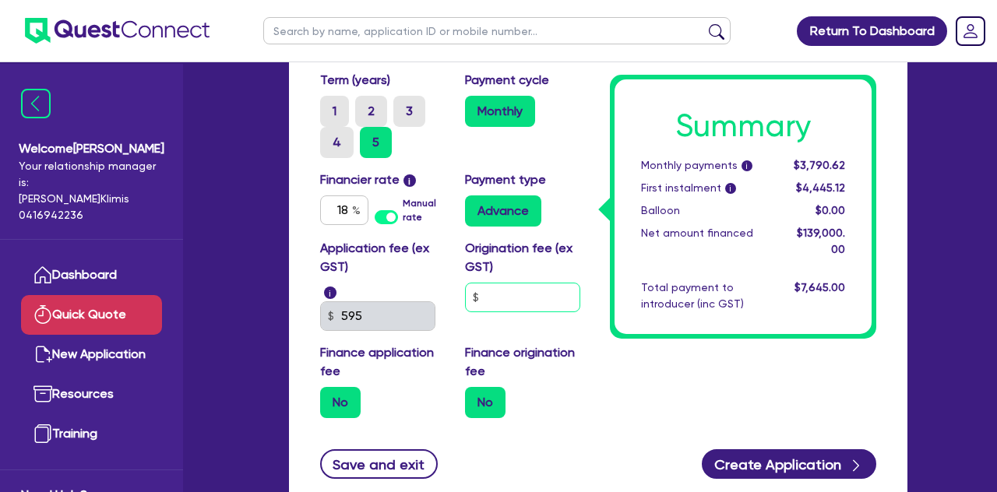
click at [498, 290] on input "text" at bounding box center [522, 298] width 115 height 30
type input "6,950"
type input "9"
type input "6,950"
type input "99"
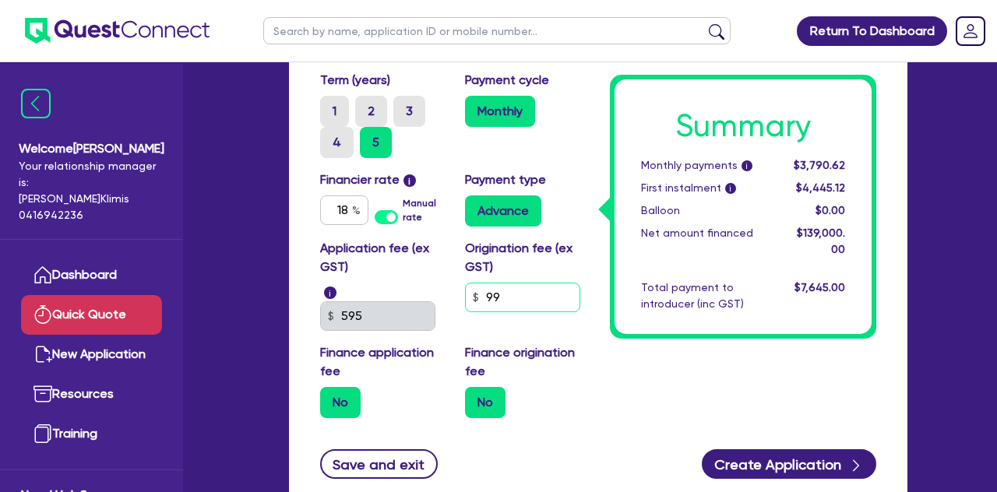
type input "6,950"
type input "995"
click at [595, 366] on div "Finance origination fee No" at bounding box center [525, 380] width 145 height 75
type input "6,950"
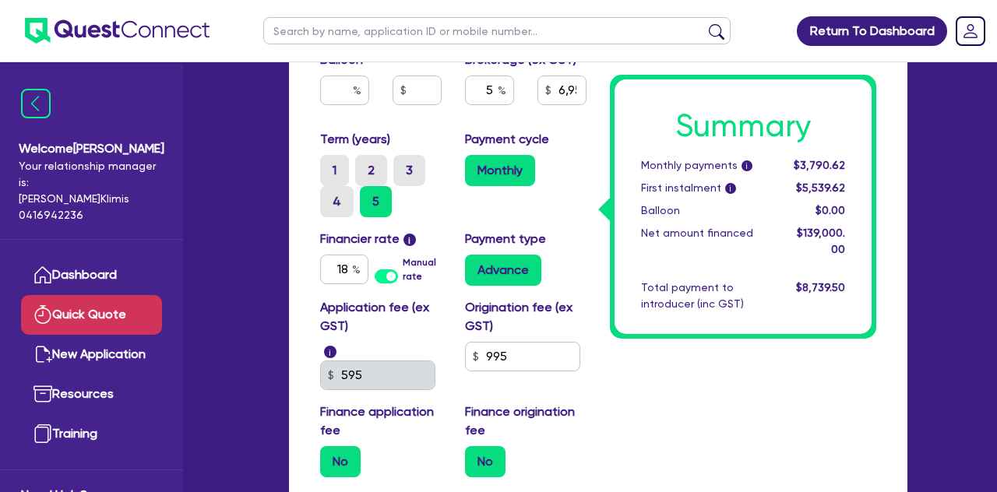
scroll to position [810, 0]
